Goal: Check status: Check status

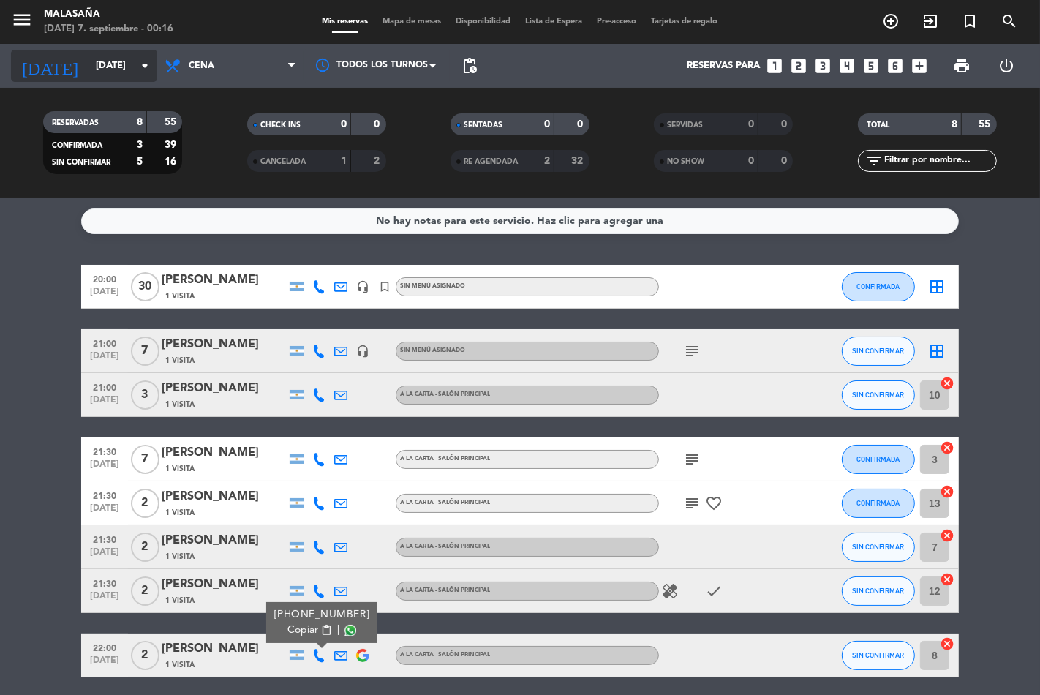
click at [143, 67] on icon "arrow_drop_down" at bounding box center [145, 66] width 18 height 18
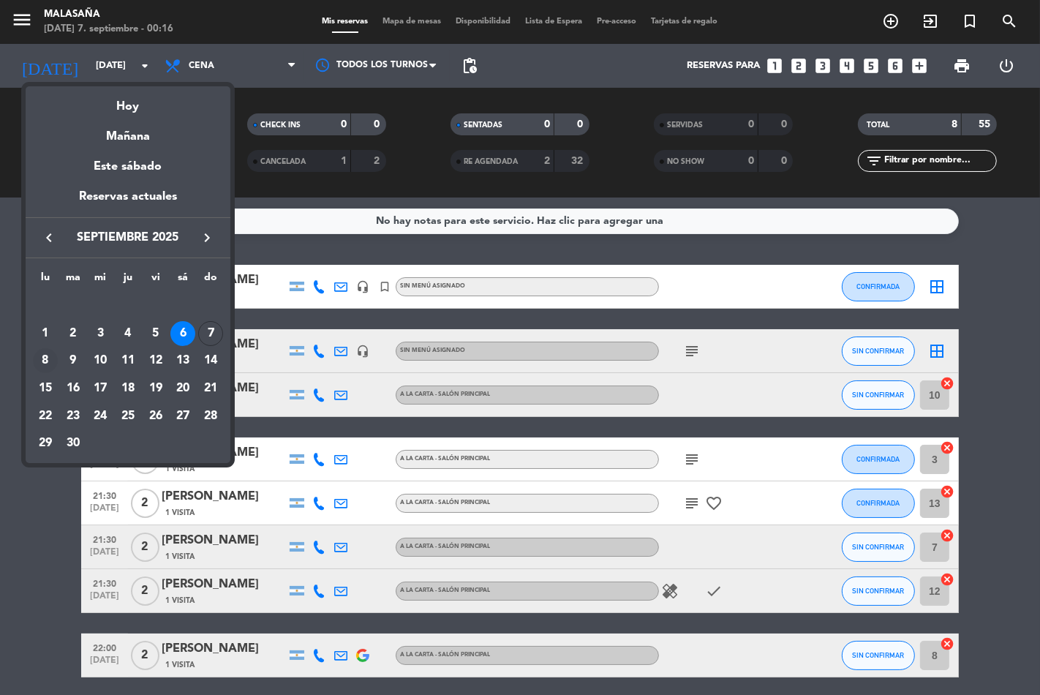
click at [45, 360] on div "8" at bounding box center [45, 360] width 25 height 25
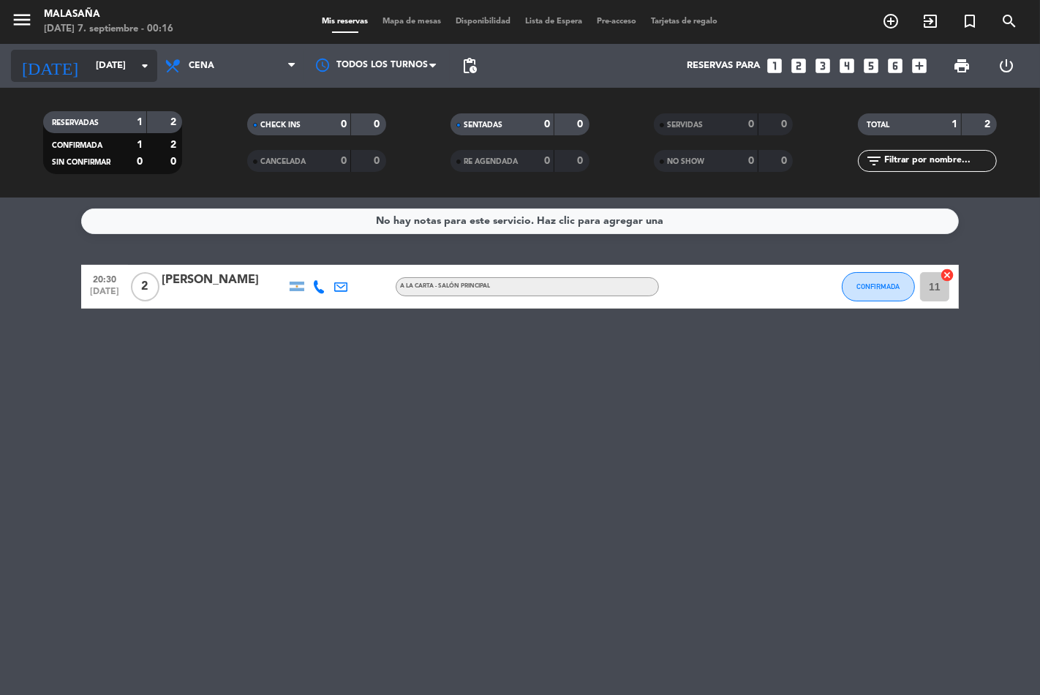
click at [150, 67] on icon "arrow_drop_down" at bounding box center [145, 66] width 18 height 18
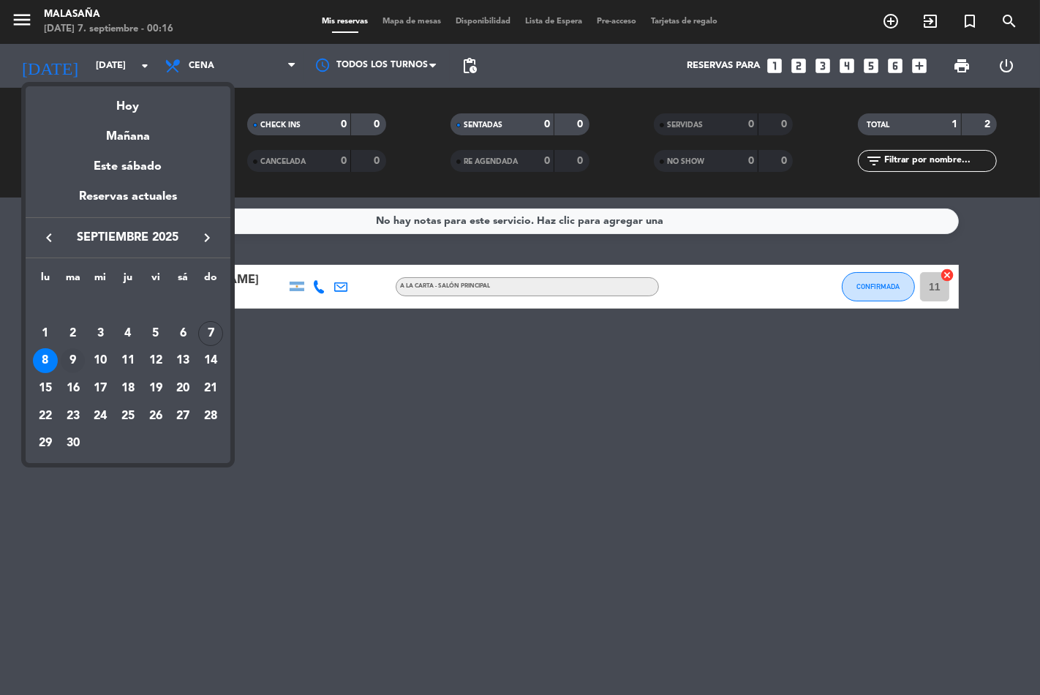
click at [71, 363] on div "9" at bounding box center [73, 360] width 25 height 25
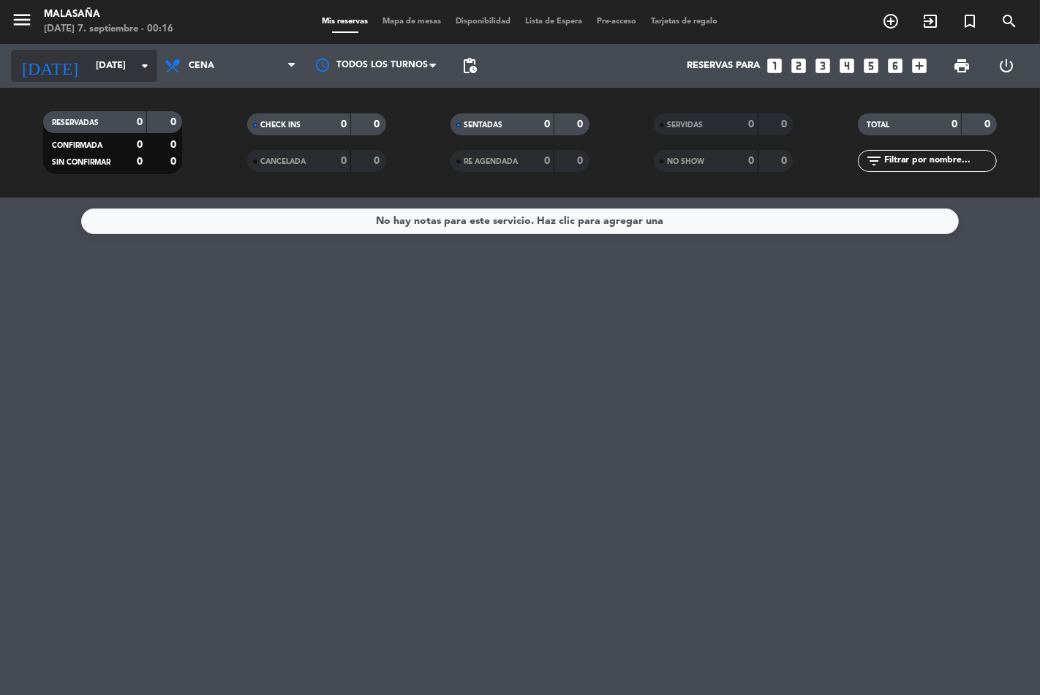
click at [142, 64] on icon "arrow_drop_down" at bounding box center [145, 66] width 18 height 18
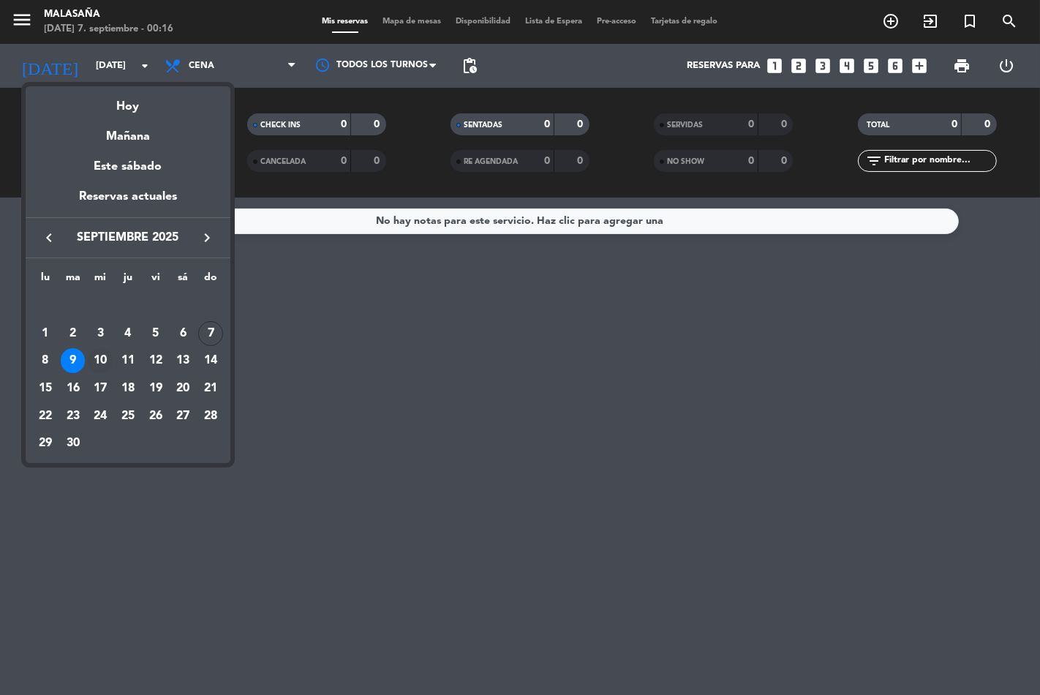
click at [106, 363] on div "10" at bounding box center [100, 360] width 25 height 25
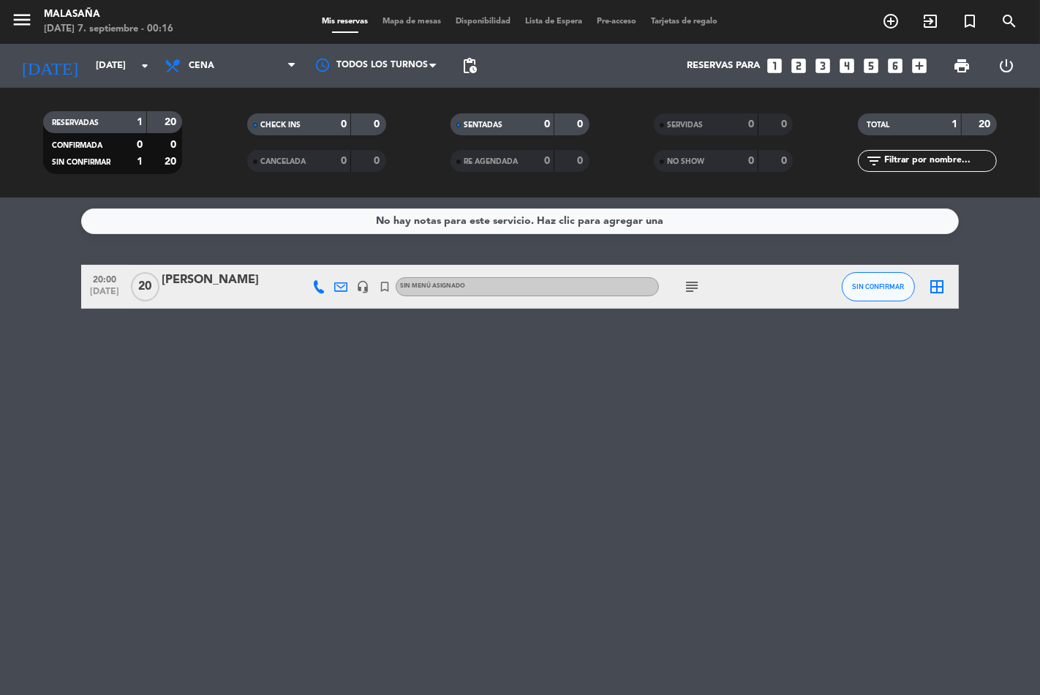
click at [699, 287] on icon "subject" at bounding box center [692, 287] width 18 height 18
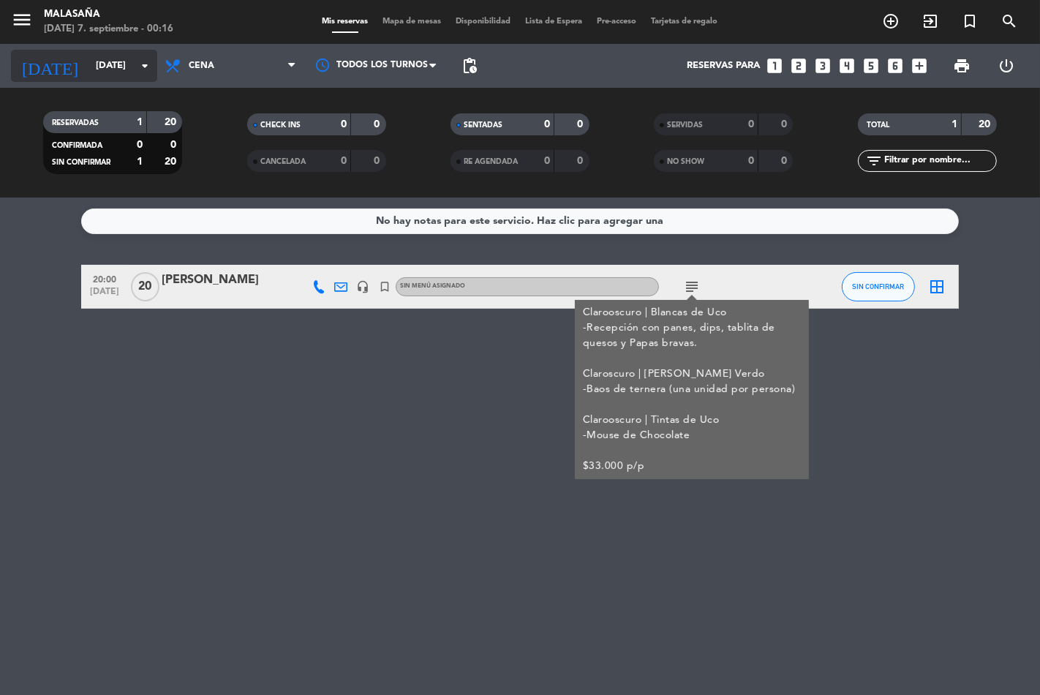
click at [137, 64] on icon "arrow_drop_down" at bounding box center [145, 66] width 18 height 18
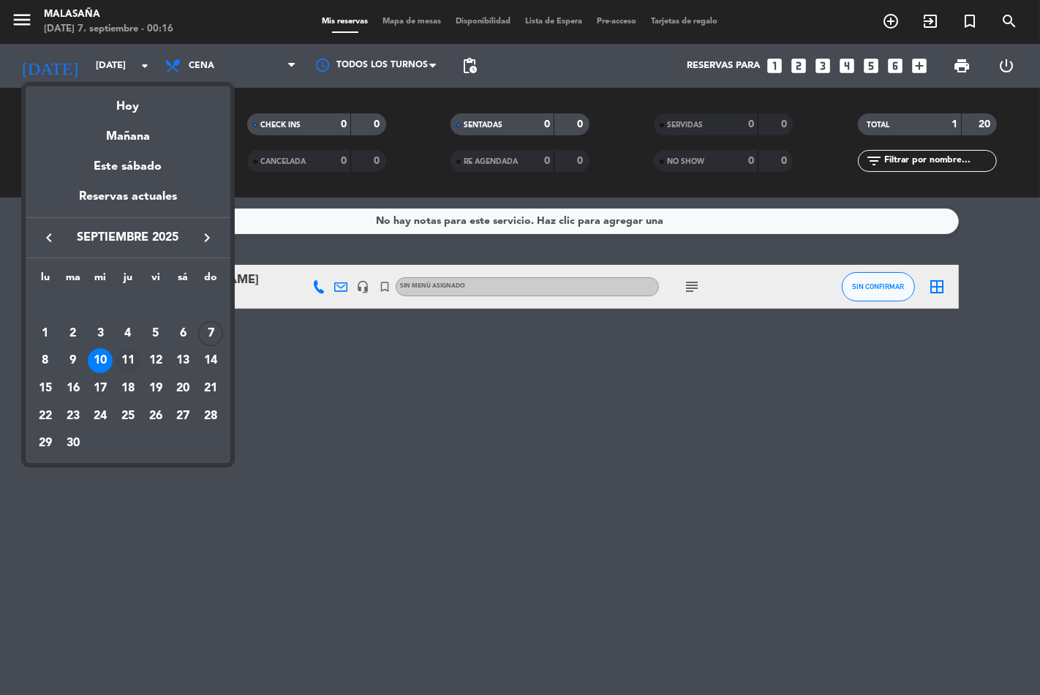
click at [129, 363] on div "11" at bounding box center [128, 360] width 25 height 25
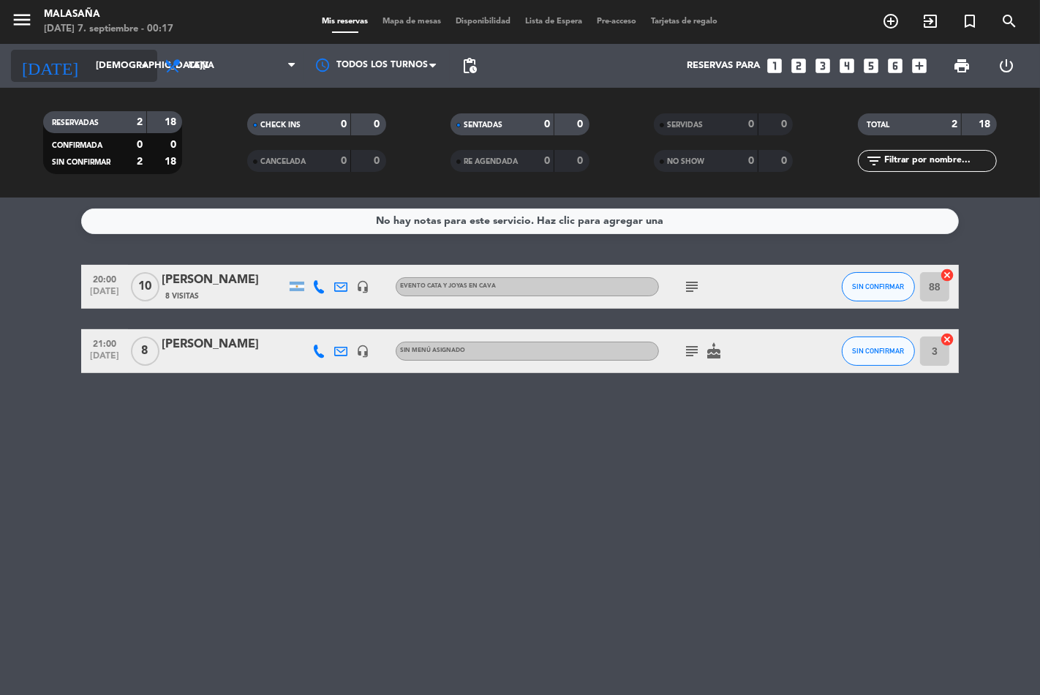
click at [148, 62] on icon "arrow_drop_down" at bounding box center [145, 66] width 18 height 18
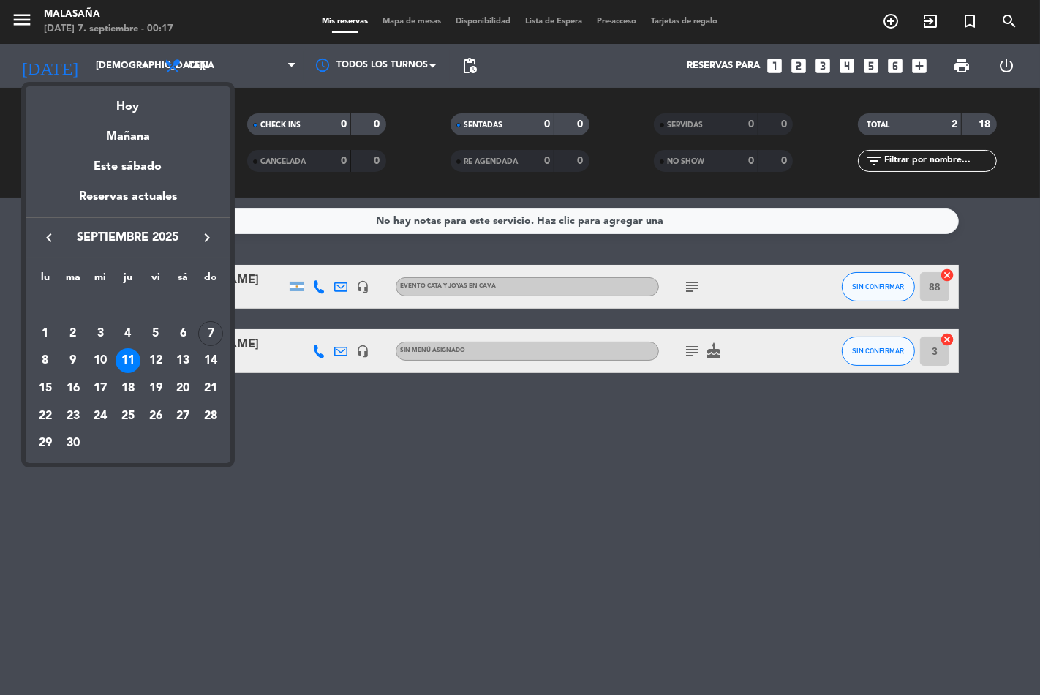
click at [388, 455] on div at bounding box center [520, 347] width 1040 height 695
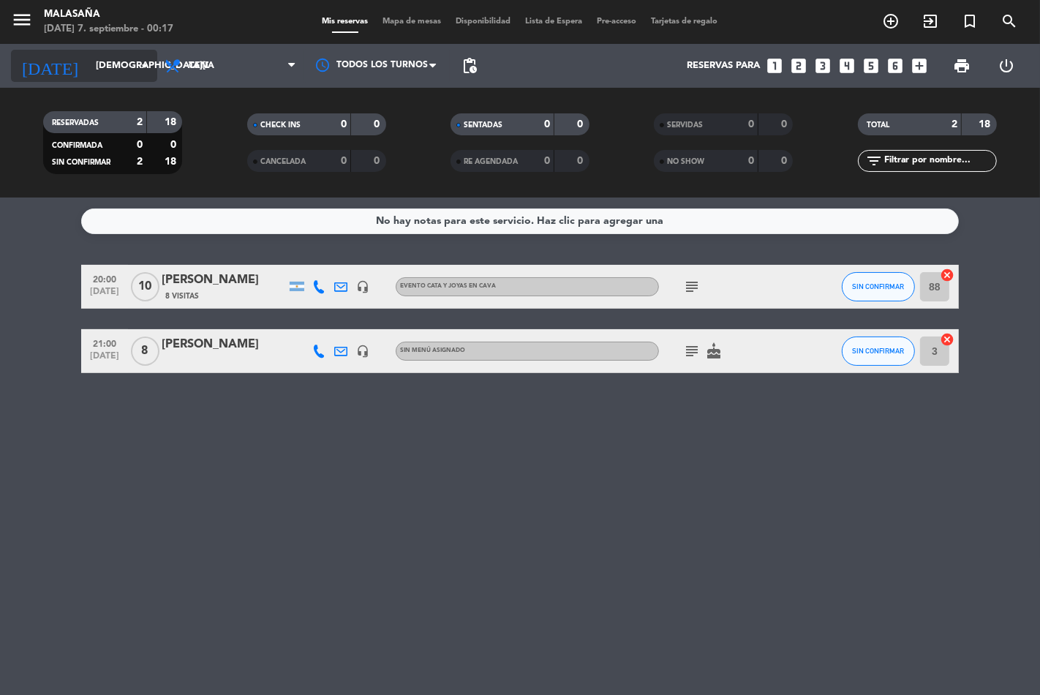
click at [151, 63] on icon "arrow_drop_down" at bounding box center [145, 66] width 18 height 18
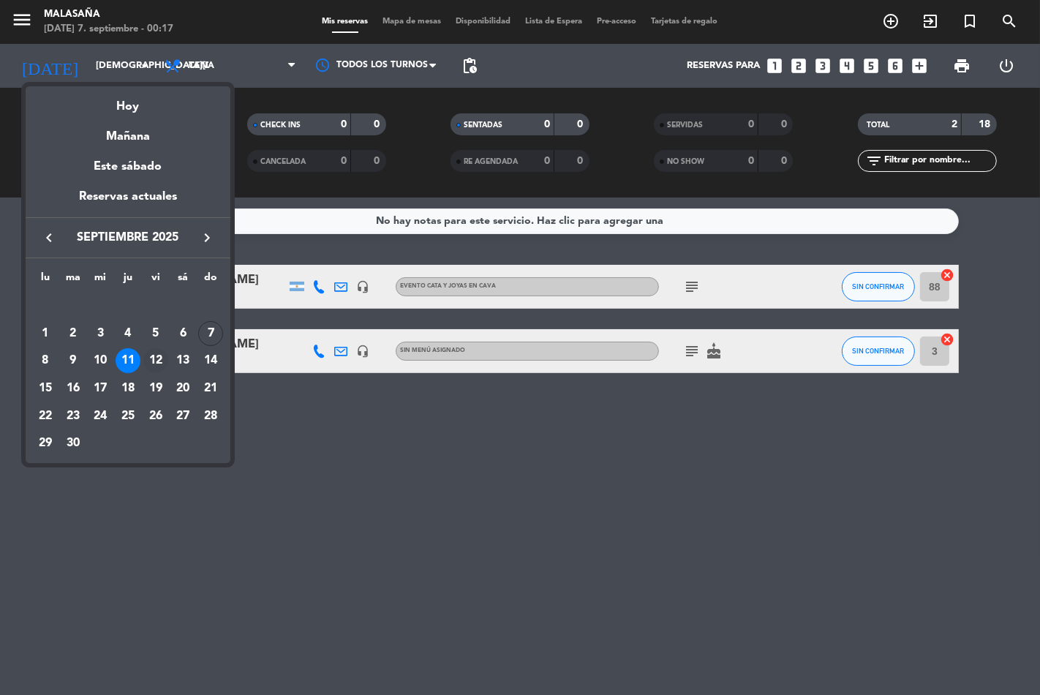
click at [149, 362] on div "12" at bounding box center [155, 360] width 25 height 25
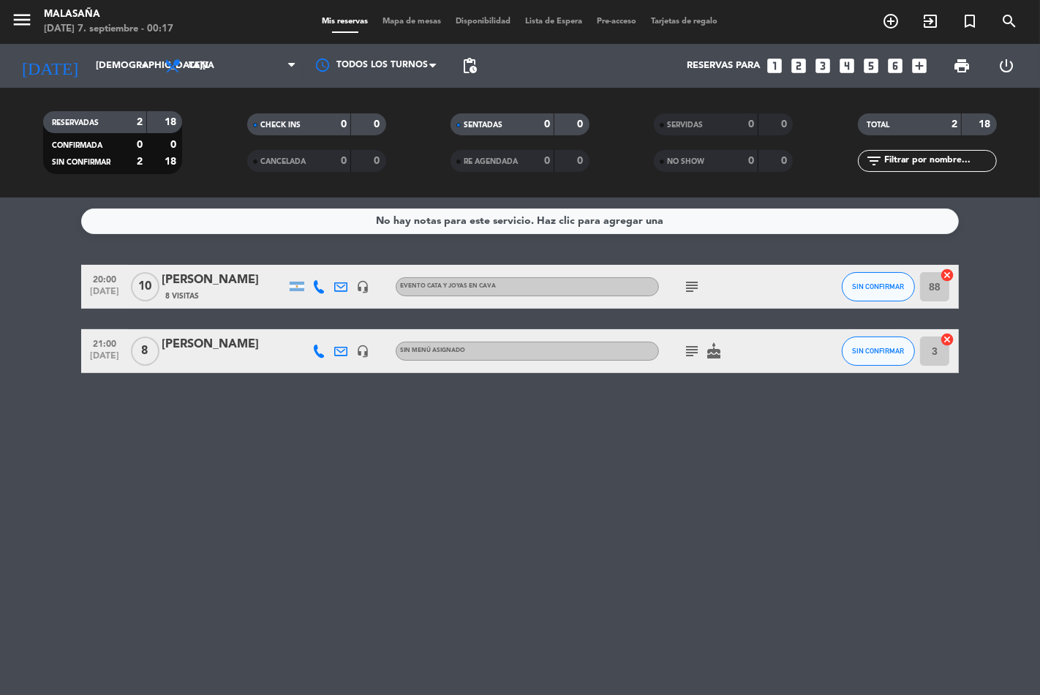
type input "[DATE]"
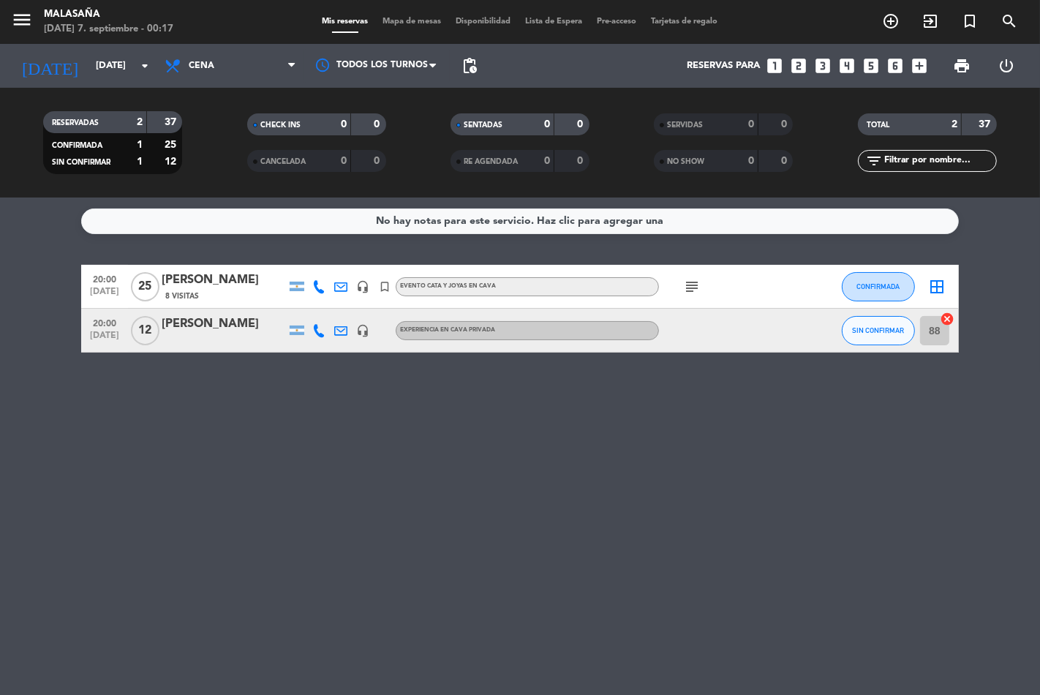
click at [692, 281] on icon "subject" at bounding box center [692, 287] width 18 height 18
